Goal: Navigation & Orientation: Find specific page/section

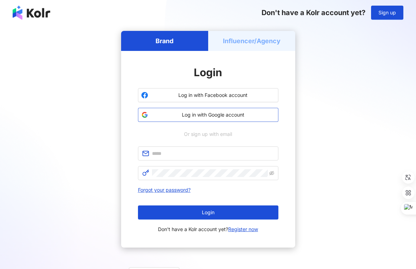
click at [225, 115] on span "Log in with Google account" at bounding box center [213, 114] width 124 height 7
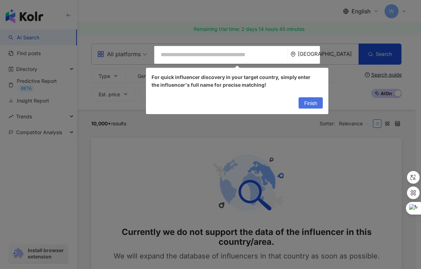
click at [308, 102] on span "Finish" at bounding box center [310, 103] width 13 height 11
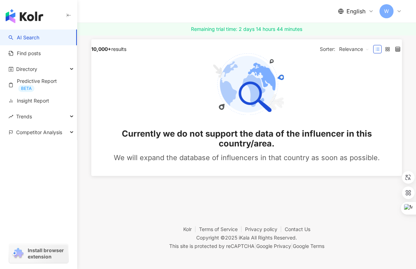
scroll to position [99, 0]
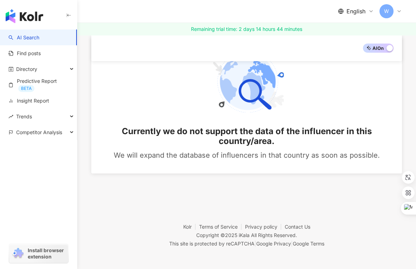
click at [52, 253] on span "Install browser extension" at bounding box center [47, 253] width 38 height 13
